Goal: Task Accomplishment & Management: Use online tool/utility

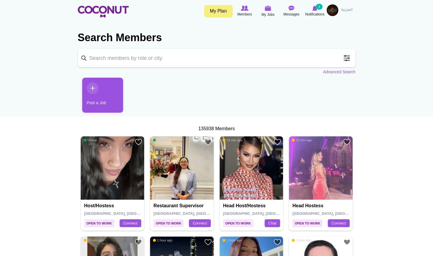
click at [346, 61] on span at bounding box center [347, 58] width 12 height 12
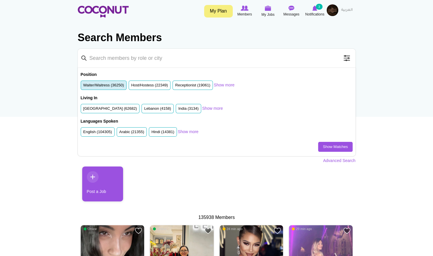
click at [103, 89] on li "Waiter/Waitress (36250)" at bounding box center [104, 86] width 46 height 10
click at [108, 85] on label "Waiter/Waitress (36250)" at bounding box center [103, 86] width 41 height 6
click at [83, 87] on input "Waiter/Waitress (36250)" at bounding box center [83, 87] width 0 height 0
click at [105, 107] on label "United Arab Emirates (62682)" at bounding box center [110, 109] width 54 height 6
click at [83, 110] on input "United Arab Emirates (62682)" at bounding box center [83, 110] width 0 height 0
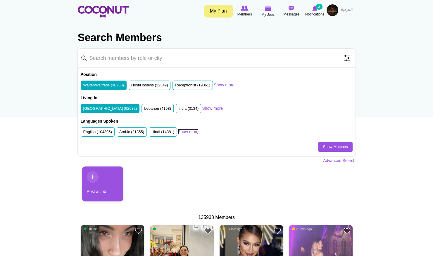
click at [186, 131] on link "Show more" at bounding box center [188, 132] width 21 height 6
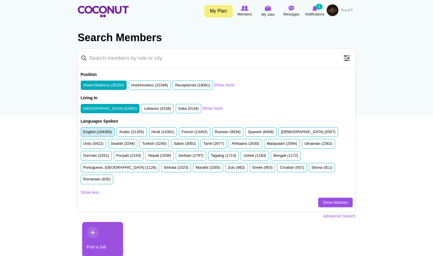
click at [108, 133] on label "English (104305)" at bounding box center [97, 133] width 29 height 6
click at [83, 133] on input "English (104305)" at bounding box center [83, 133] width 0 height 0
click at [215, 130] on label "Russian (9934)" at bounding box center [228, 133] width 26 height 6
click at [215, 133] on input "Russian (9934)" at bounding box center [215, 133] width 0 height 0
click at [250, 132] on label "Spanish (8458)" at bounding box center [261, 133] width 26 height 6
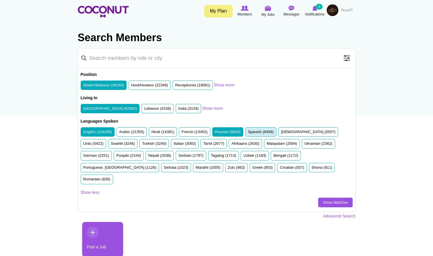
click at [248, 133] on input "Spanish (8458)" at bounding box center [248, 133] width 0 height 0
click at [304, 142] on label "Ukrainian (2362)" at bounding box center [318, 144] width 28 height 6
click at [304, 145] on input "Ukrainian (2362)" at bounding box center [304, 145] width 0 height 0
click at [252, 165] on label "Greek (953)" at bounding box center [262, 168] width 20 height 6
click at [252, 169] on input "Greek (953)" at bounding box center [252, 169] width 0 height 0
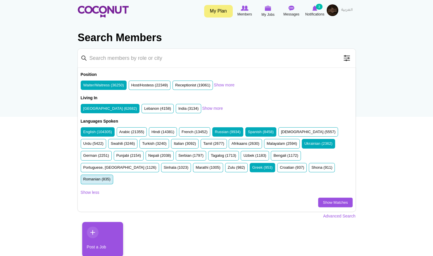
click at [111, 177] on label "Romanian (835)" at bounding box center [96, 180] width 27 height 6
click at [83, 181] on input "Romanian (835)" at bounding box center [83, 181] width 0 height 0
click at [322, 198] on link "Show Matches" at bounding box center [335, 203] width 34 height 10
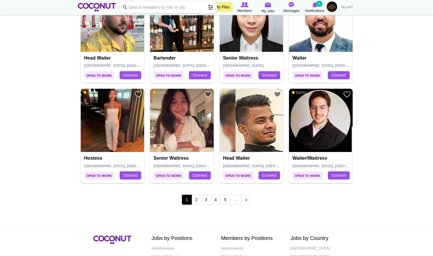
scroll to position [966, 0]
